Goal: Transaction & Acquisition: Obtain resource

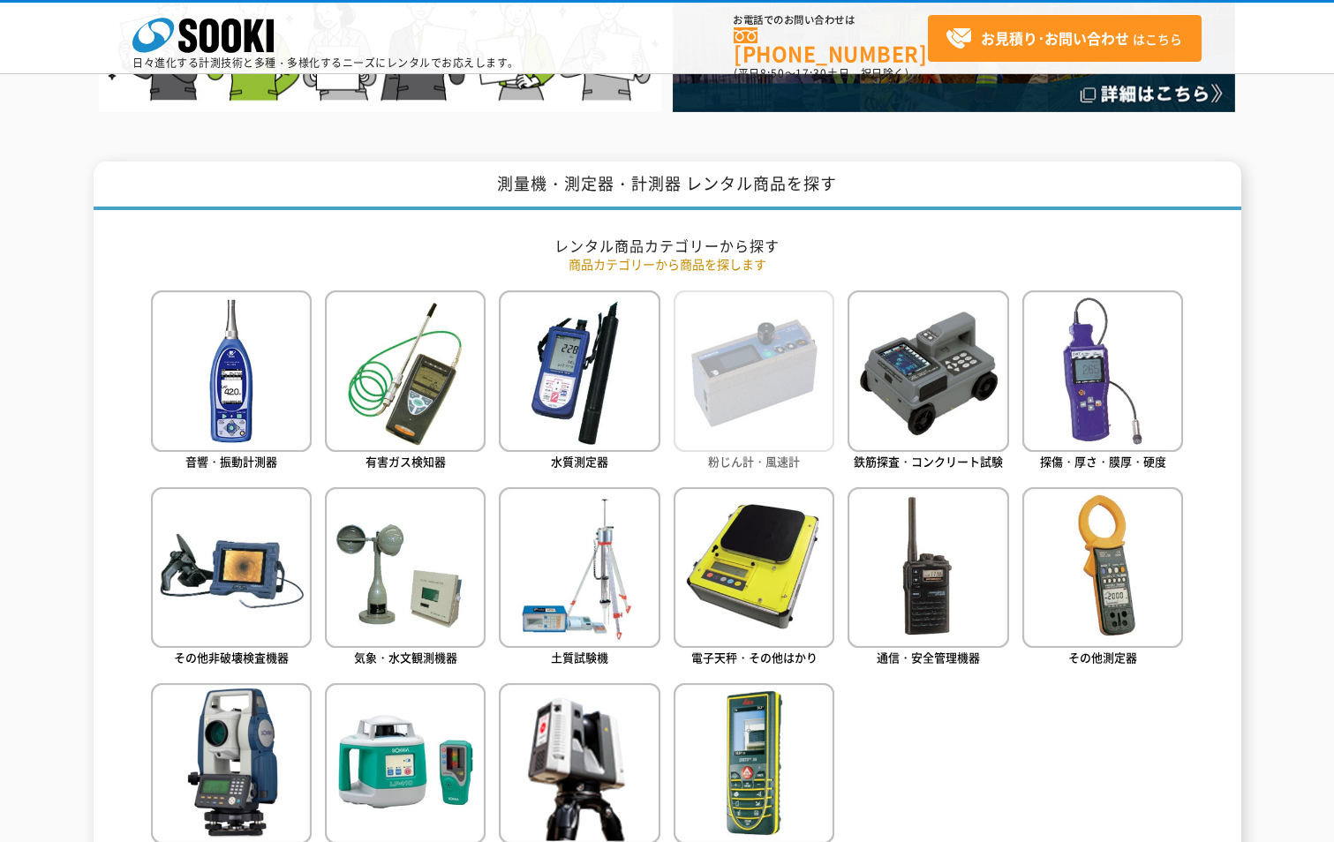
click at [752, 405] on img at bounding box center [754, 370] width 161 height 161
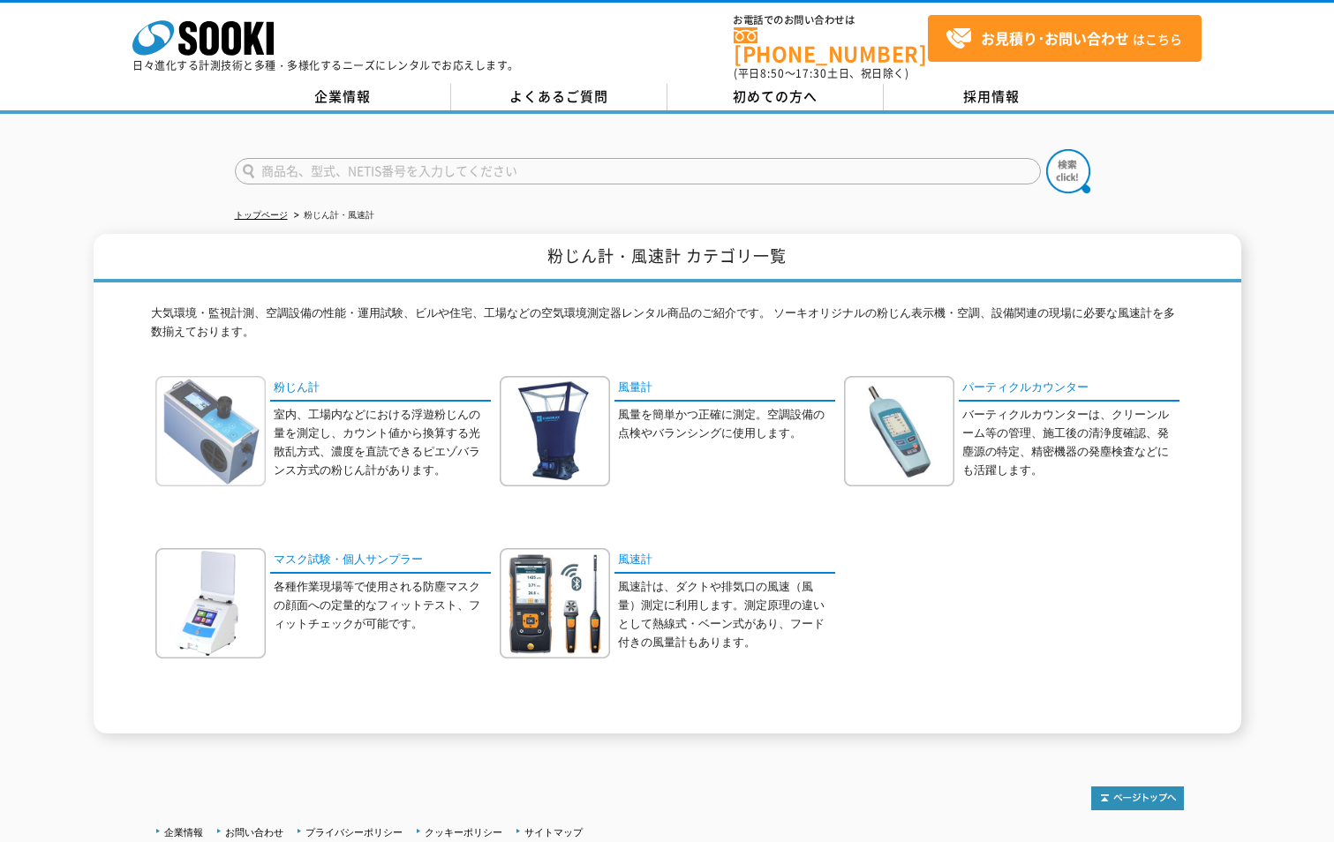
click at [229, 433] on img at bounding box center [210, 431] width 110 height 110
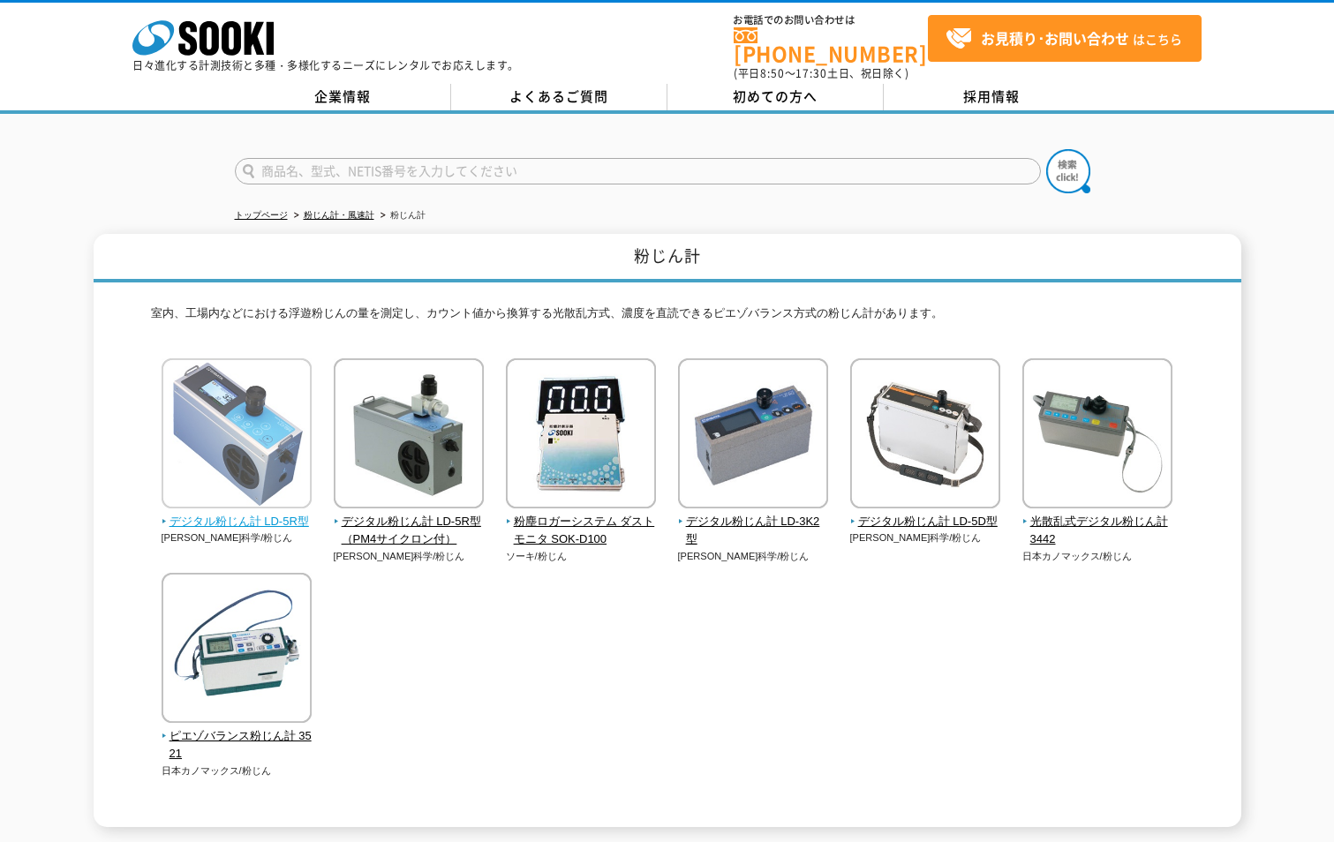
click at [253, 429] on img at bounding box center [237, 435] width 150 height 155
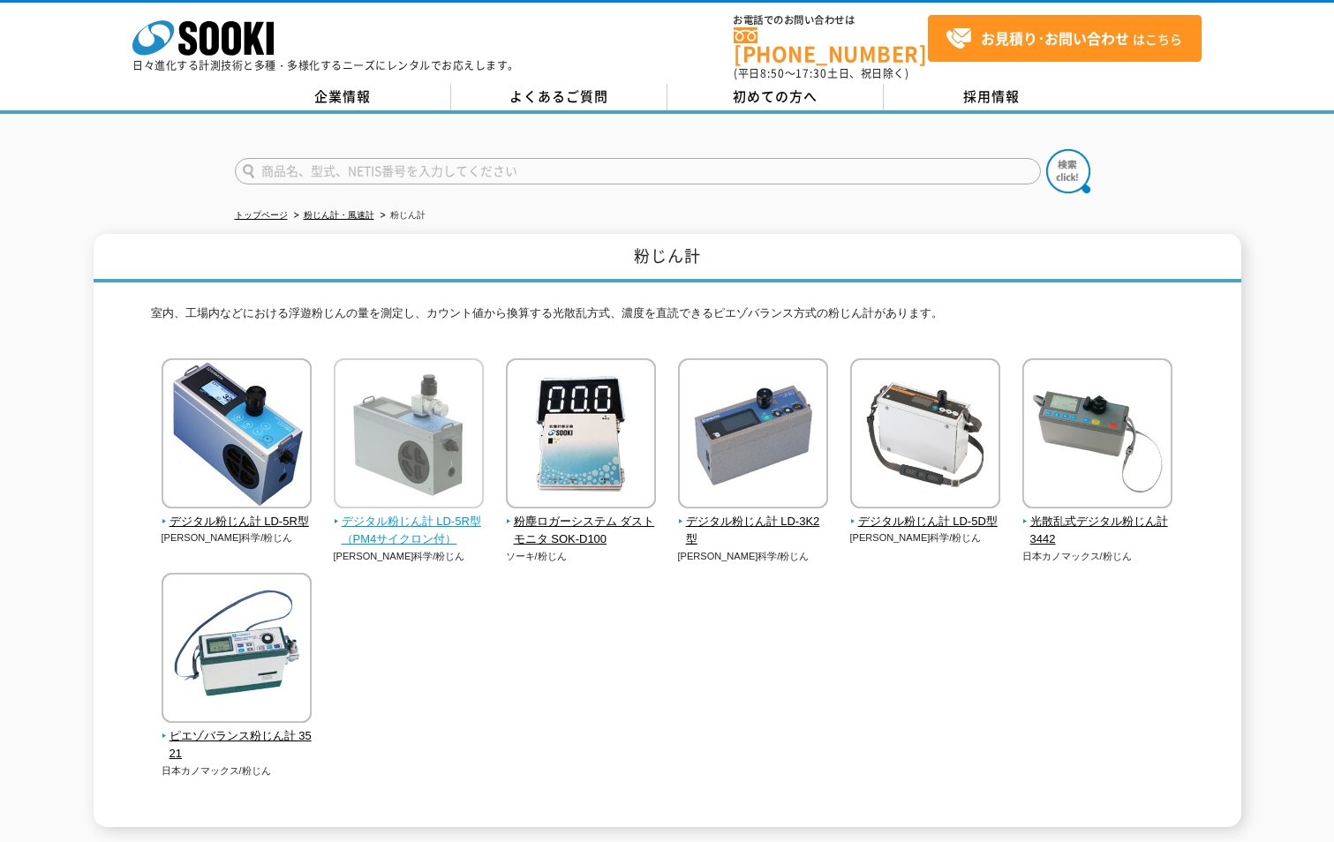
click at [432, 456] on img at bounding box center [409, 435] width 150 height 155
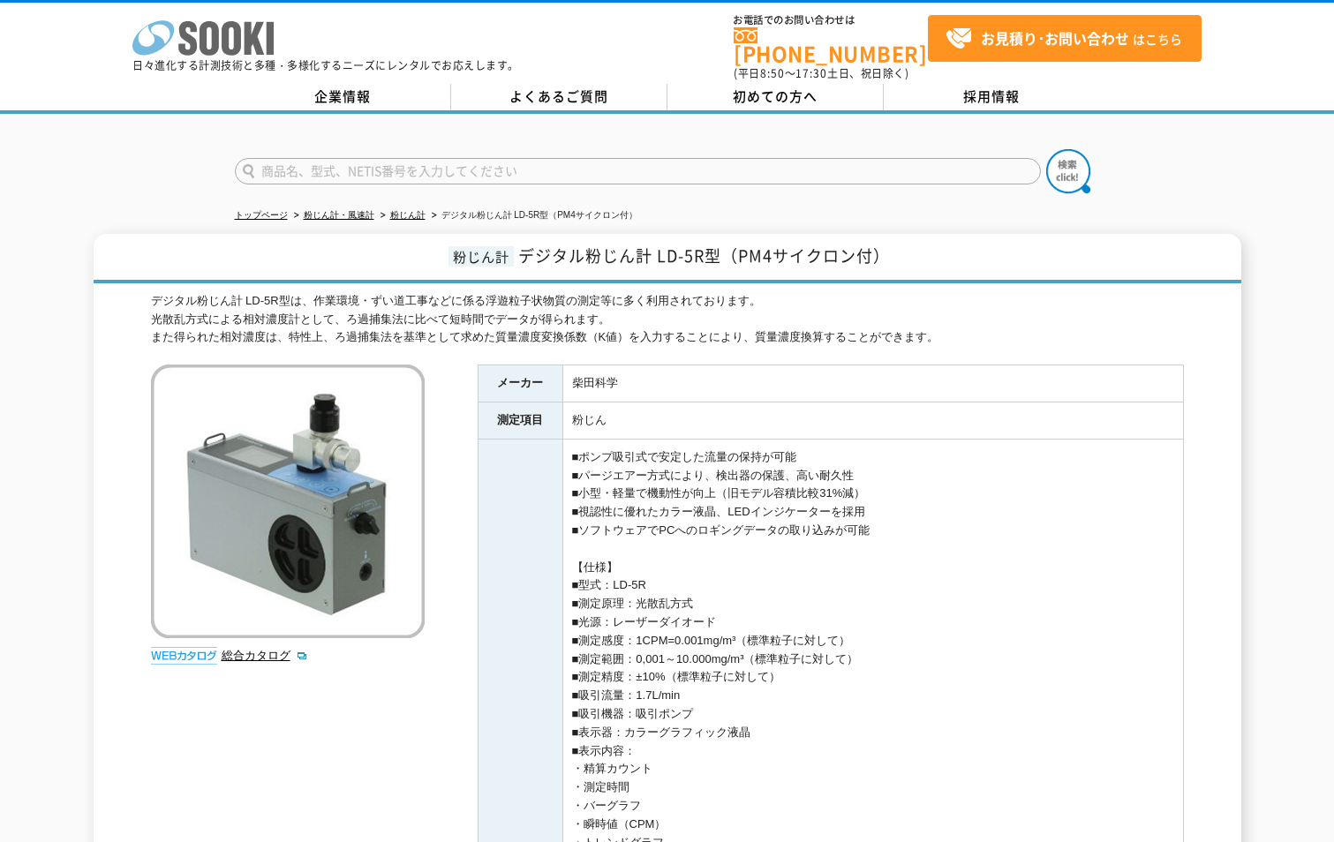
click at [184, 55] on icon at bounding box center [187, 38] width 19 height 34
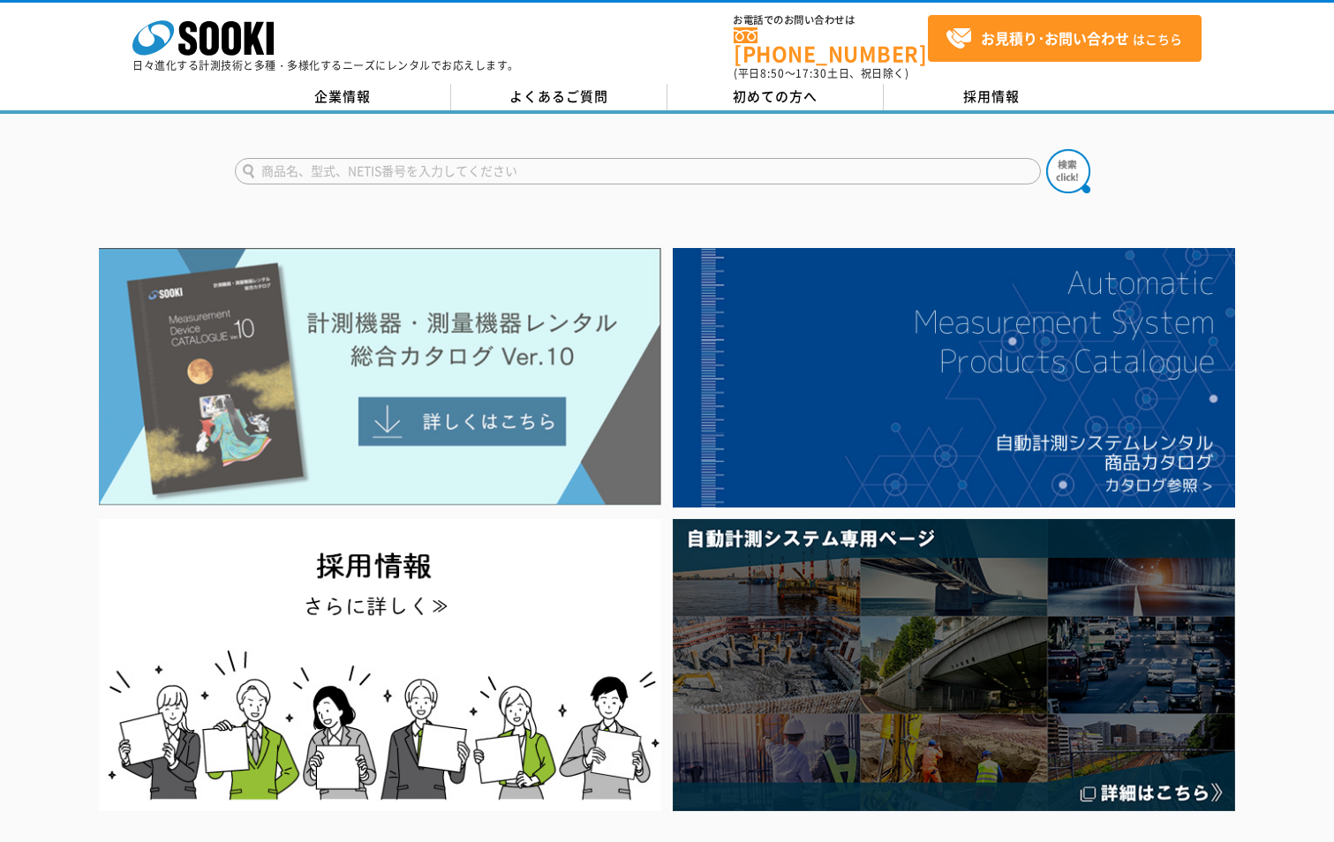
click at [483, 381] on img at bounding box center [380, 377] width 562 height 258
